Goal: Task Accomplishment & Management: Manage account settings

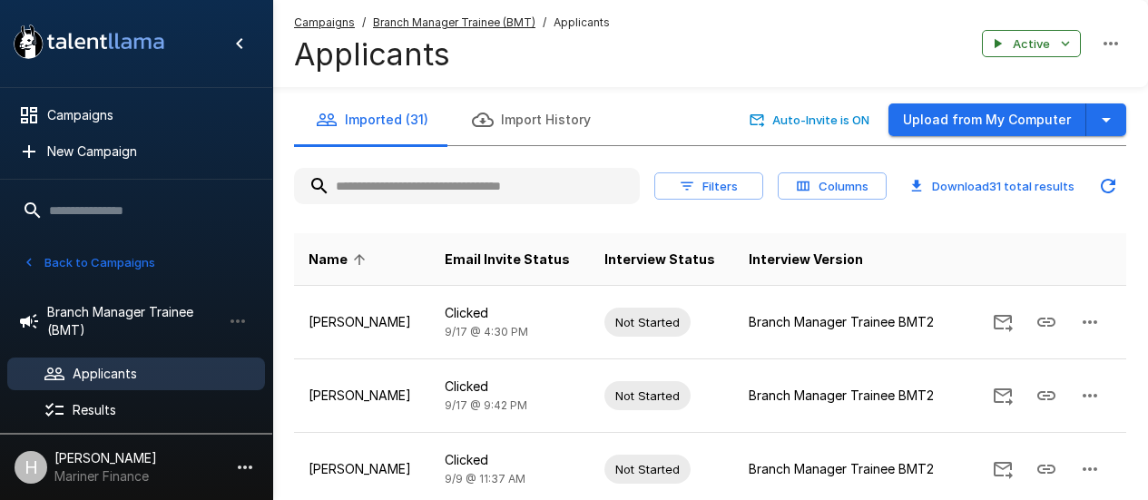
scroll to position [468, 0]
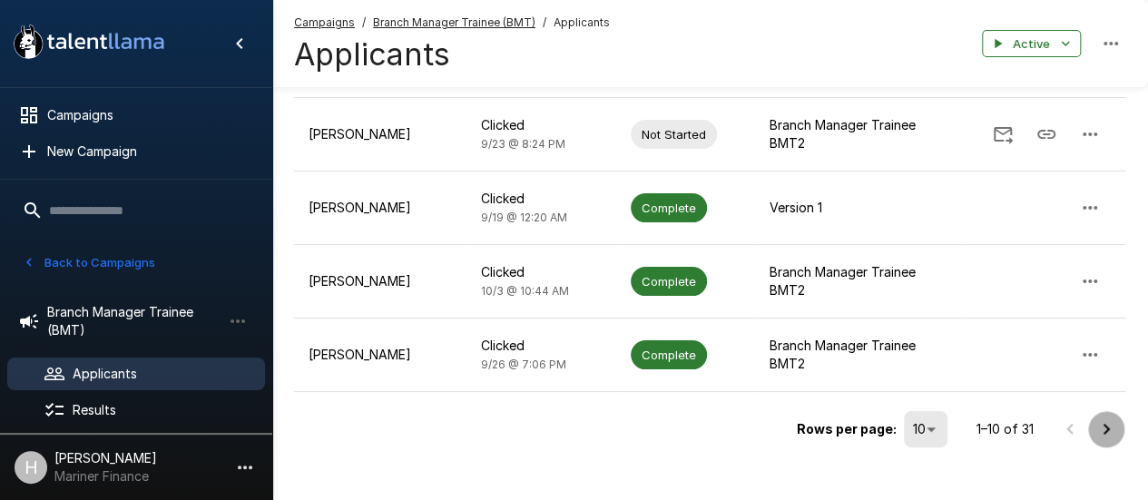
click at [1102, 418] on icon "Go to next page" at bounding box center [1106, 429] width 22 height 22
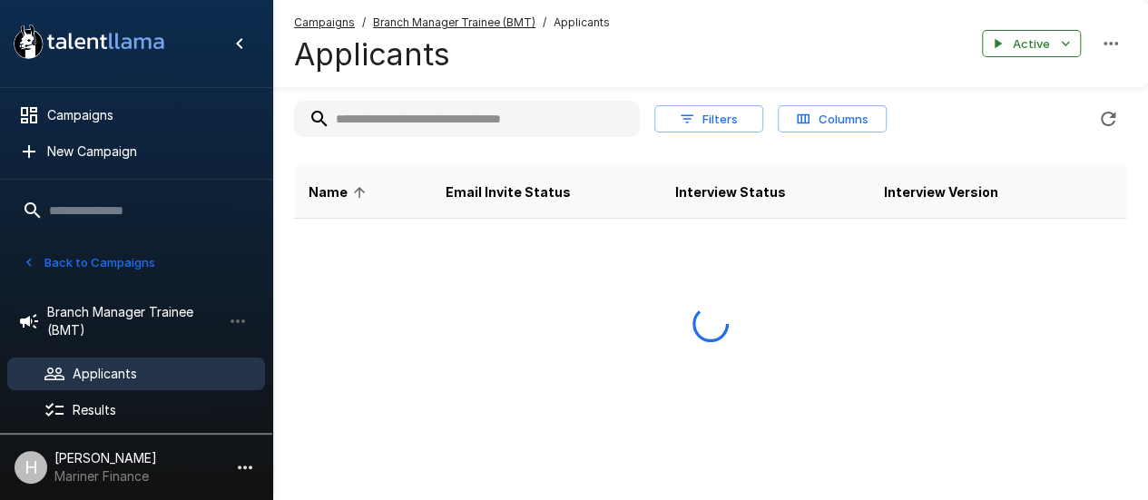
scroll to position [650, 0]
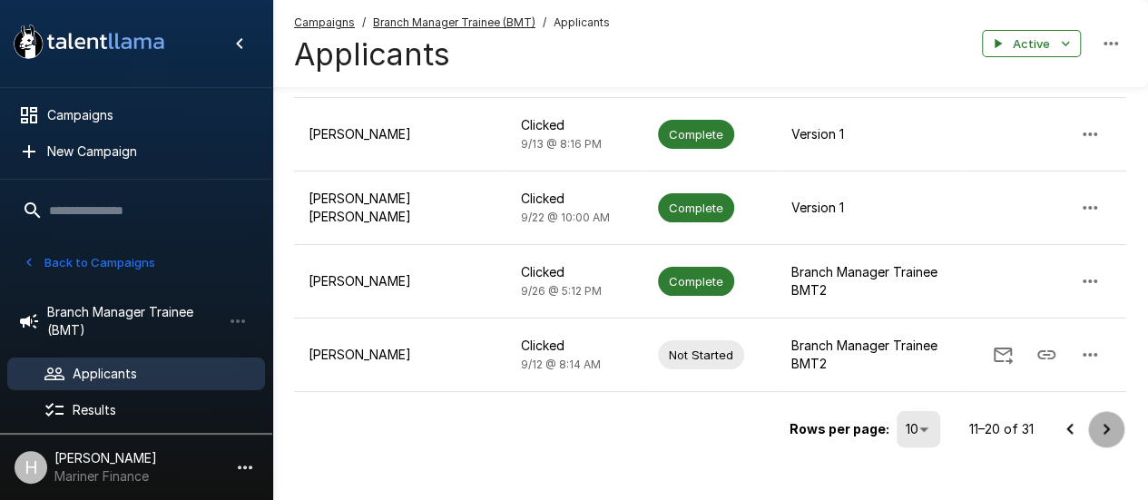
click at [1102, 418] on icon "Go to next page" at bounding box center [1106, 429] width 22 height 22
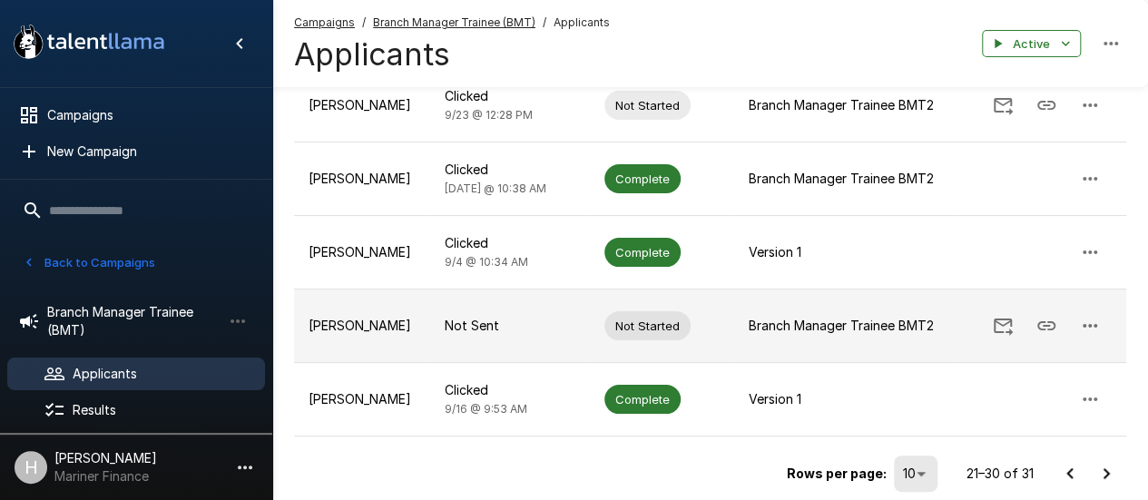
scroll to position [468, 0]
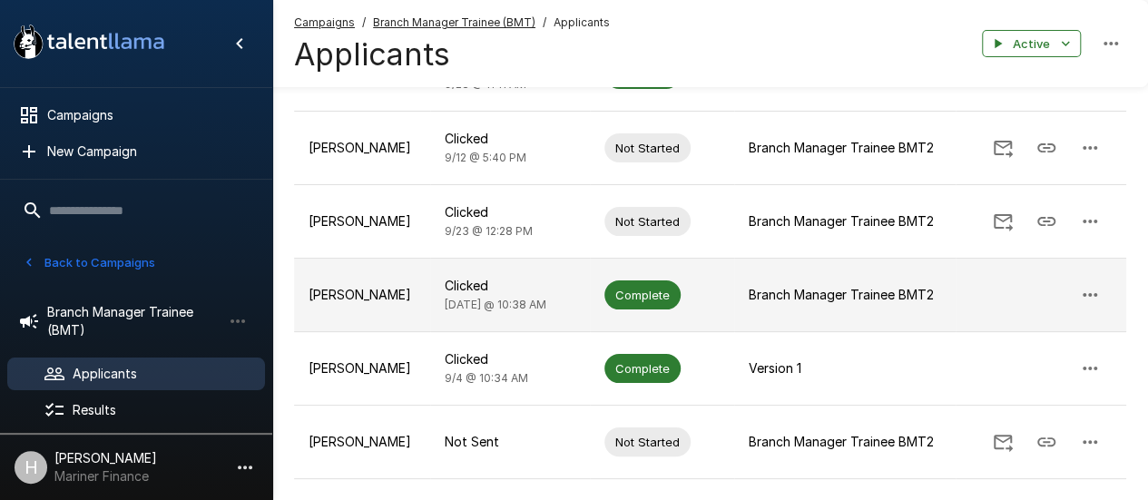
click at [368, 294] on p "[PERSON_NAME]" at bounding box center [362, 295] width 107 height 18
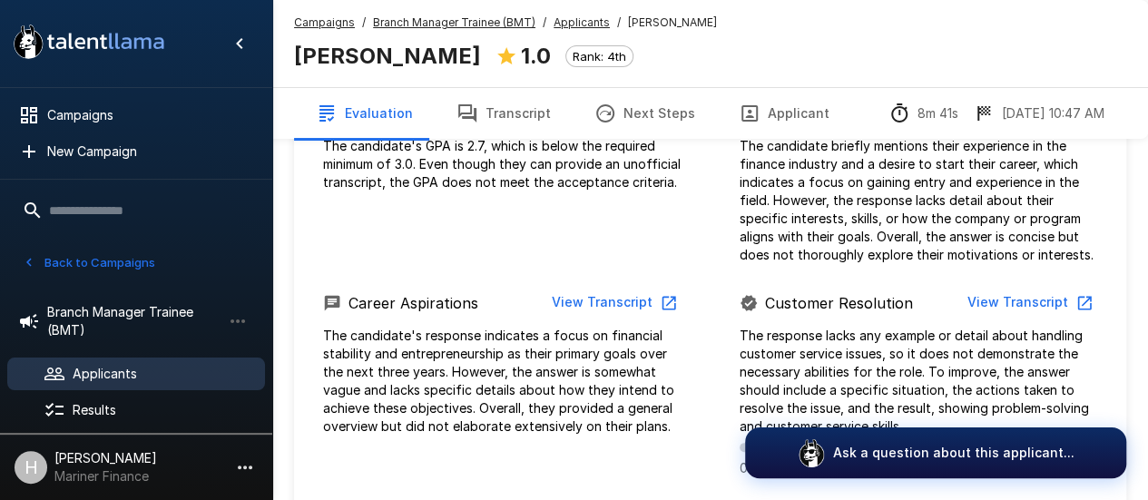
scroll to position [995, 0]
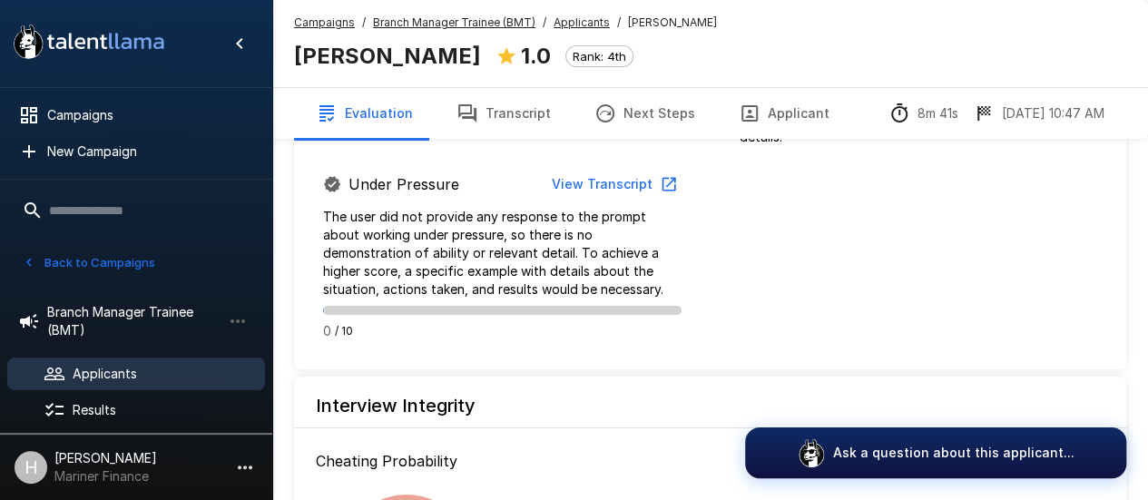
scroll to position [1811, 0]
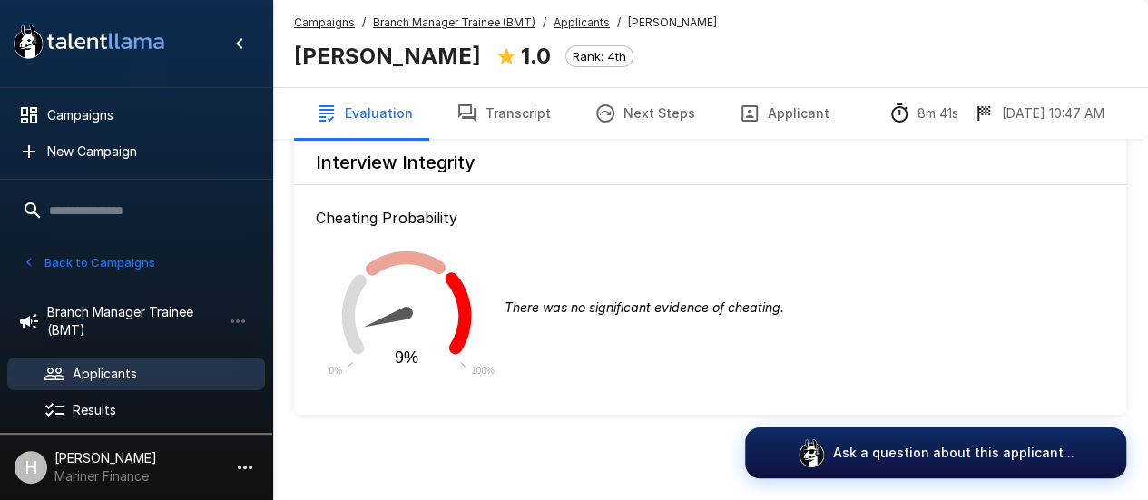
click at [515, 106] on button "Transcript" at bounding box center [504, 113] width 138 height 51
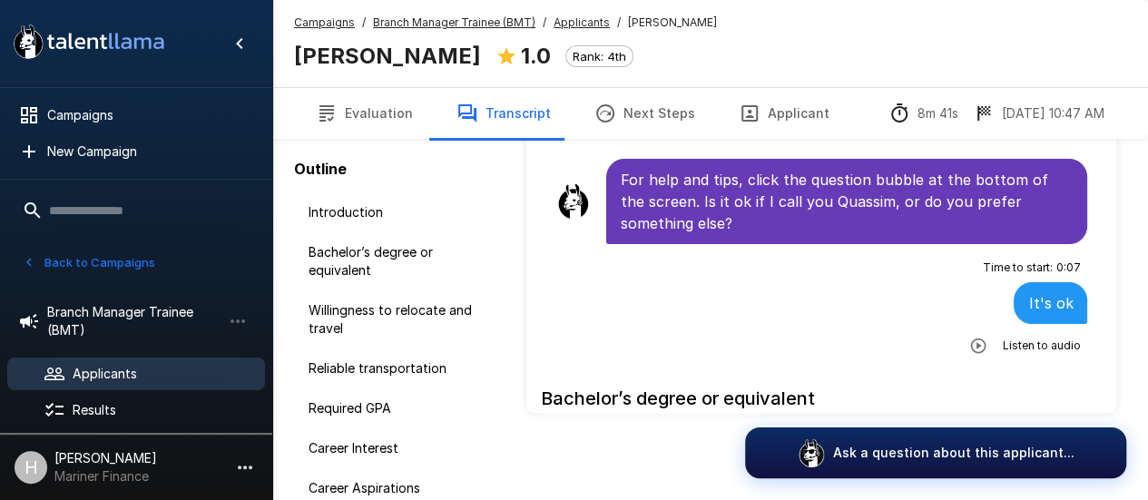
scroll to position [139, 0]
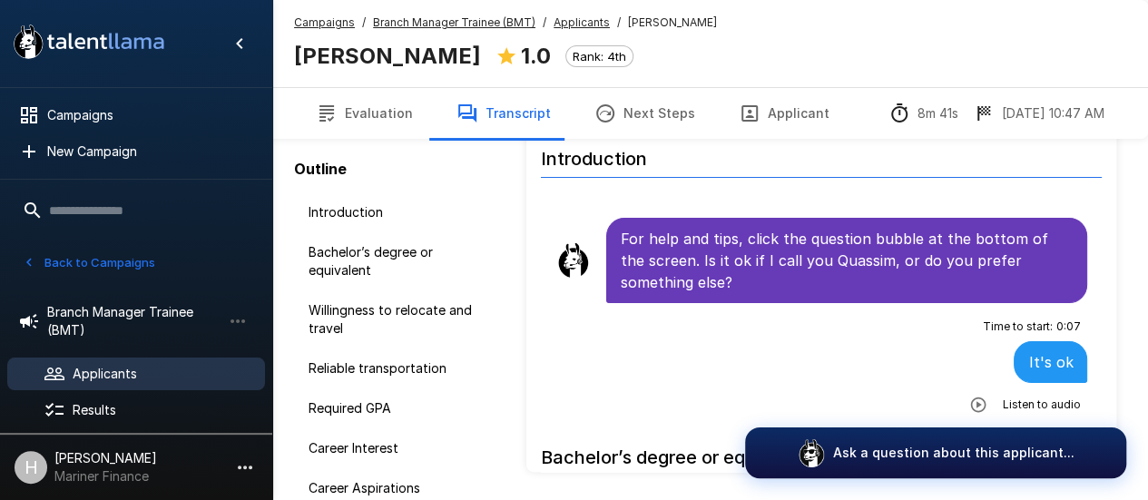
scroll to position [139, 0]
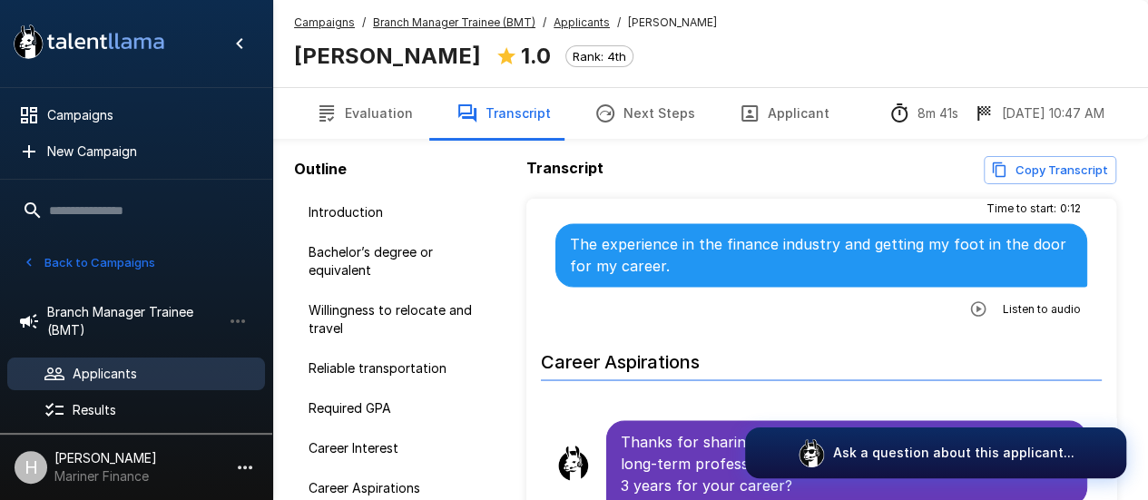
scroll to position [1597, 0]
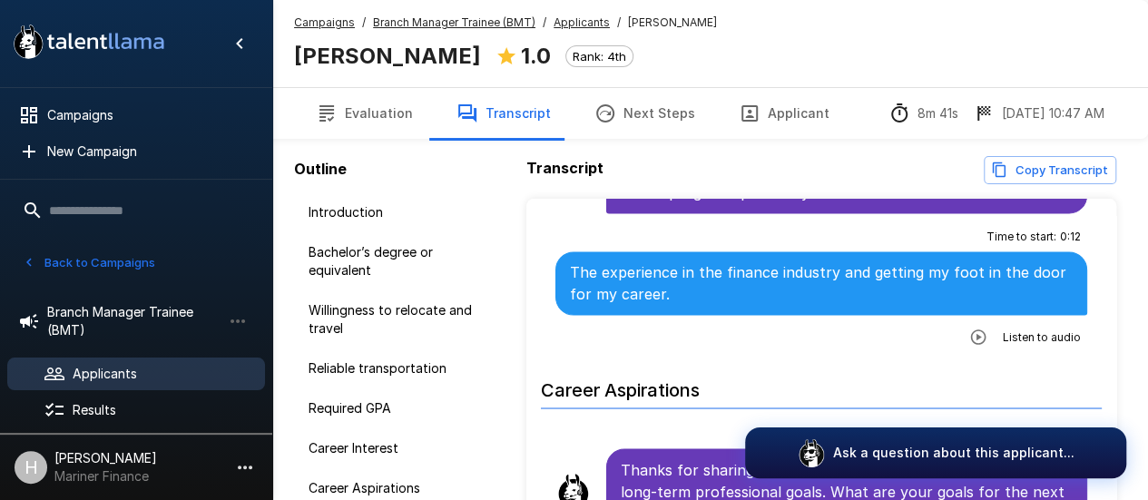
click at [969, 328] on icon "button" at bounding box center [978, 337] width 18 height 18
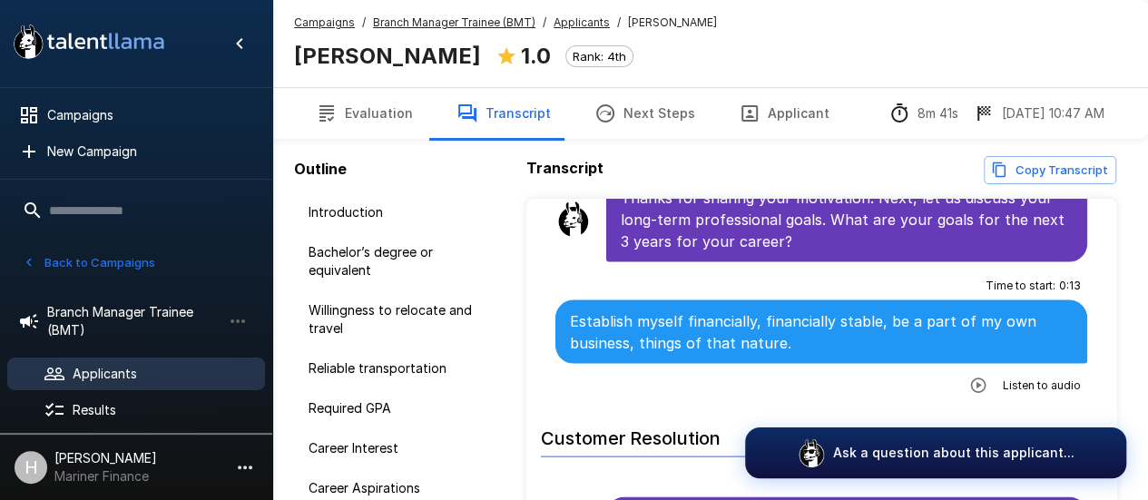
scroll to position [1960, 0]
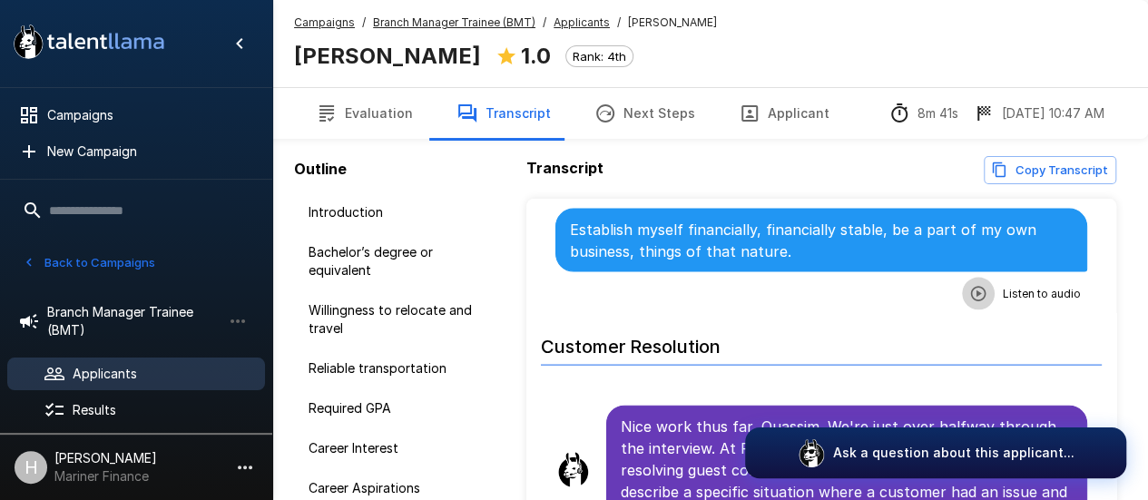
click at [971, 286] on icon "button" at bounding box center [978, 293] width 15 height 15
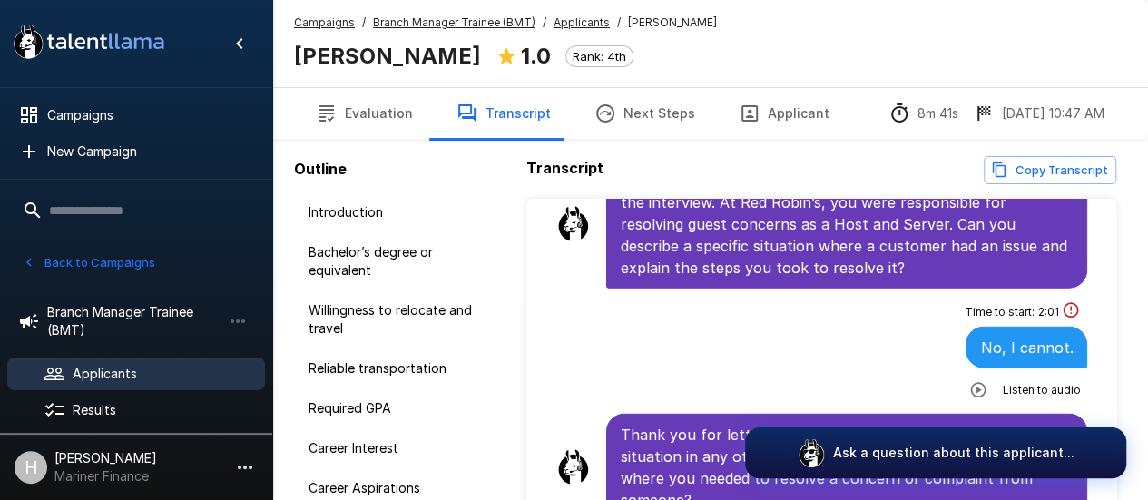
scroll to position [2232, 0]
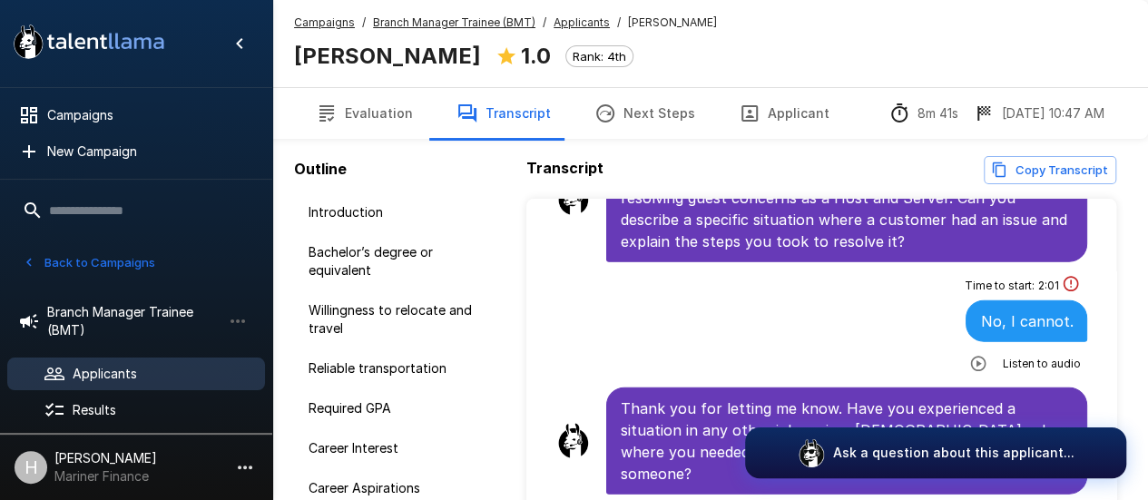
click at [971, 356] on icon "button" at bounding box center [978, 363] width 15 height 15
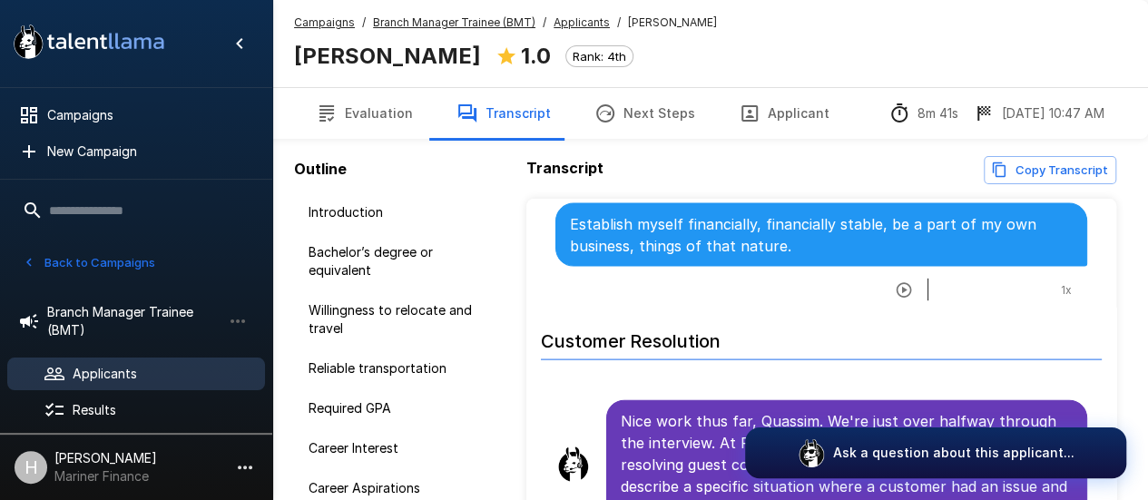
scroll to position [1960, 0]
